Goal: Transaction & Acquisition: Purchase product/service

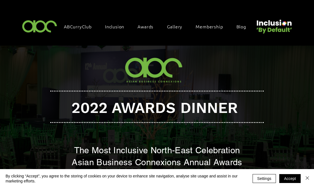
click at [49, 25] on img at bounding box center [40, 26] width 38 height 16
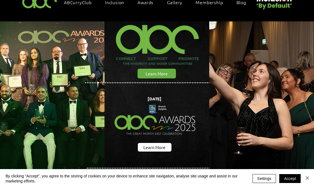
scroll to position [83, 0]
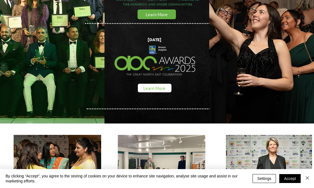
click at [152, 86] on span "Learn More" at bounding box center [155, 88] width 22 height 6
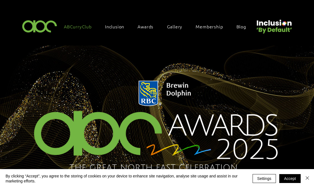
click at [71, 24] on span "ABCurryClub" at bounding box center [78, 26] width 28 height 6
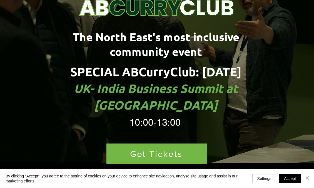
scroll to position [111, 0]
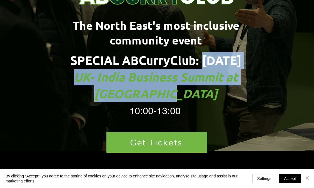
drag, startPoint x: 177, startPoint y: 54, endPoint x: 271, endPoint y: 66, distance: 95.3
click at [271, 66] on h1 "SPECIAL ABCurryClub: : [DATE] UK- India Business Summit at [GEOGRAPHIC_DATA]" at bounding box center [156, 77] width 244 height 50
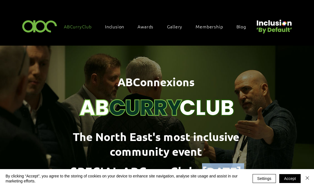
scroll to position [56, 0]
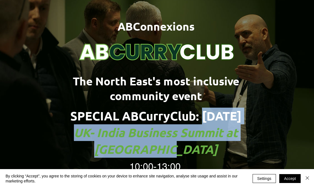
click at [113, 14] on img "main content" at bounding box center [157, 36] width 167 height 62
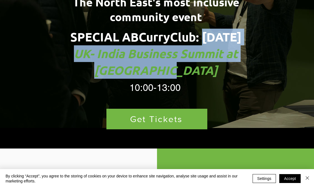
scroll to position [0, 0]
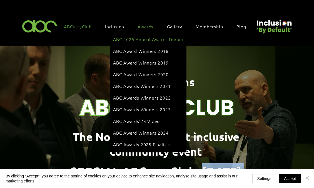
click at [148, 38] on span "ABC 2025 Annual Awards Dinner" at bounding box center [148, 39] width 71 height 6
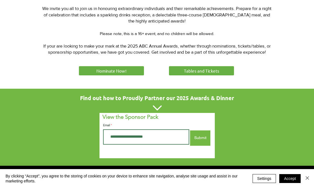
scroll to position [278, 0]
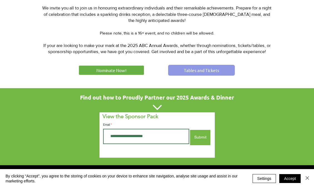
click at [206, 68] on span "Tables and Tickets" at bounding box center [201, 70] width 35 height 6
